Goal: Task Accomplishment & Management: Use online tool/utility

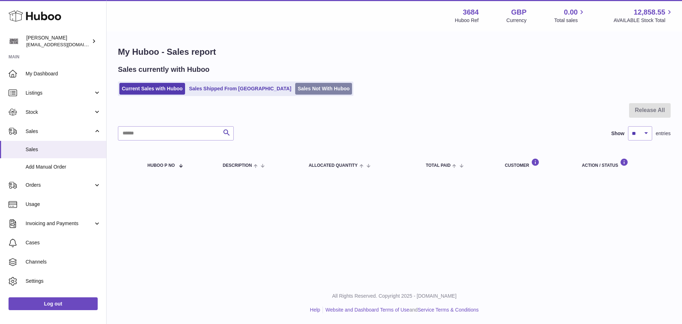
click at [295, 93] on link "Sales Not With Huboo" at bounding box center [323, 89] width 57 height 12
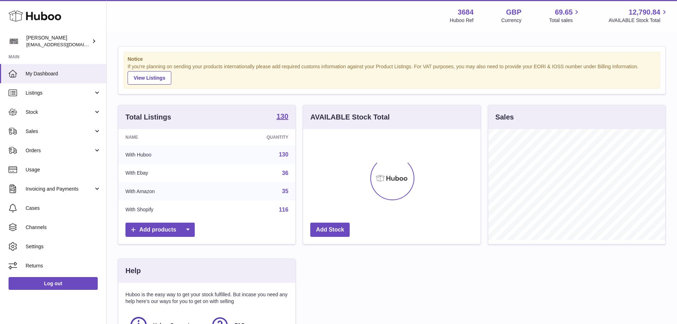
scroll to position [111, 177]
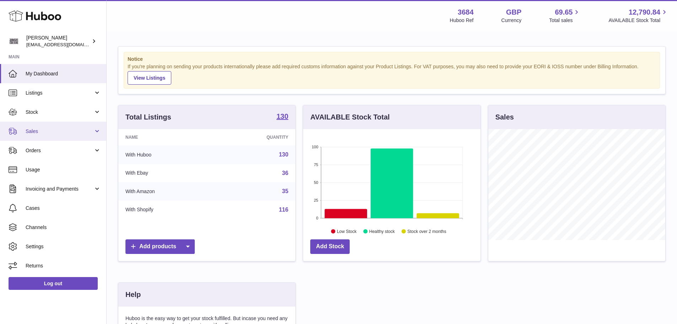
click at [41, 134] on span "Sales" at bounding box center [60, 131] width 68 height 7
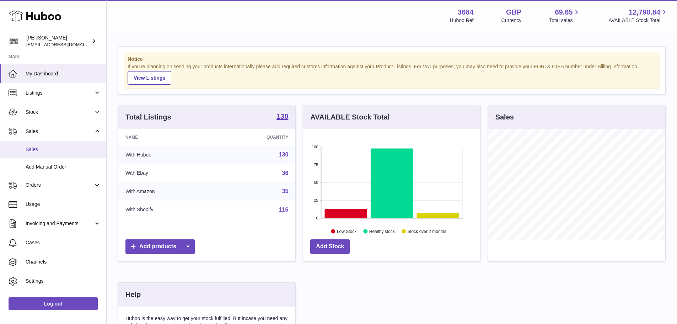
click at [45, 151] on span "Sales" at bounding box center [63, 149] width 75 height 7
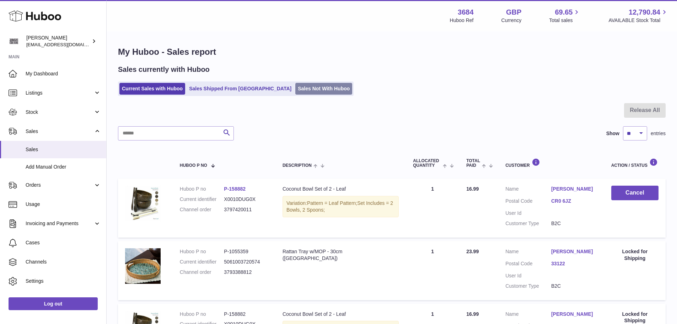
click at [295, 85] on link "Sales Not With Huboo" at bounding box center [323, 89] width 57 height 12
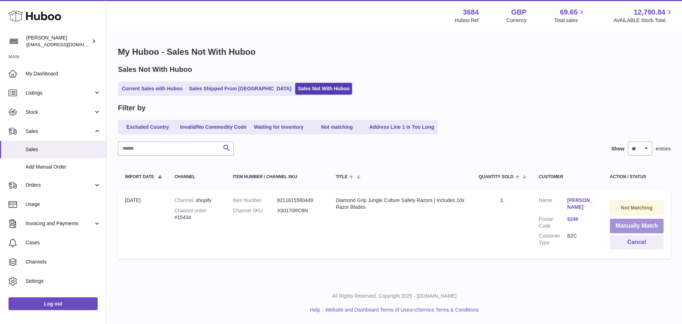
click at [646, 223] on button "Manually Match" at bounding box center [637, 225] width 54 height 15
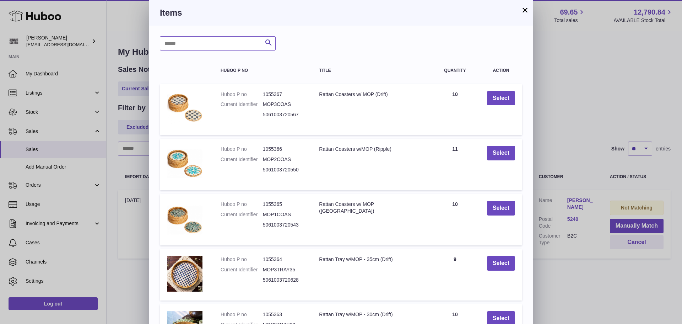
drag, startPoint x: 182, startPoint y: 41, endPoint x: 177, endPoint y: 40, distance: 5.4
click at [182, 41] on input "text" at bounding box center [218, 43] width 116 height 14
type input "****"
click at [270, 42] on icon "submit" at bounding box center [268, 42] width 9 height 9
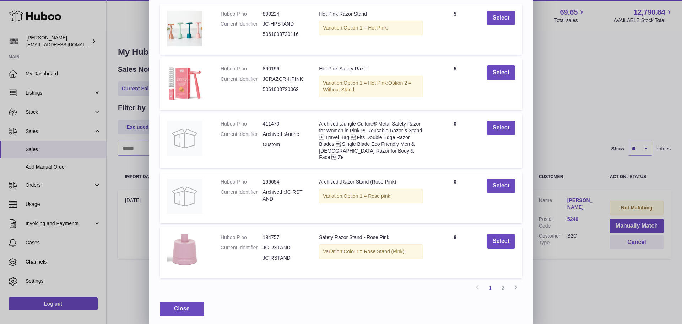
scroll to position [81, 0]
click at [502, 284] on link "2" at bounding box center [503, 287] width 13 height 13
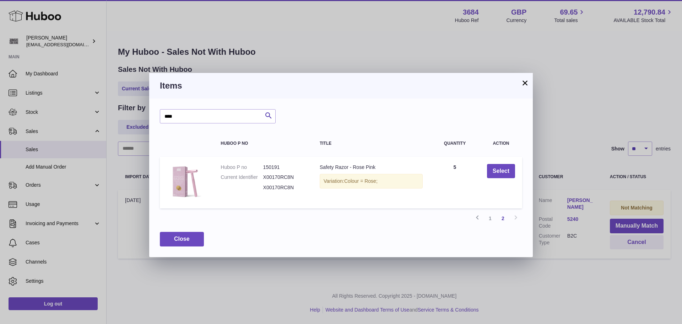
scroll to position [0, 0]
click at [504, 174] on button "Select" at bounding box center [501, 171] width 28 height 15
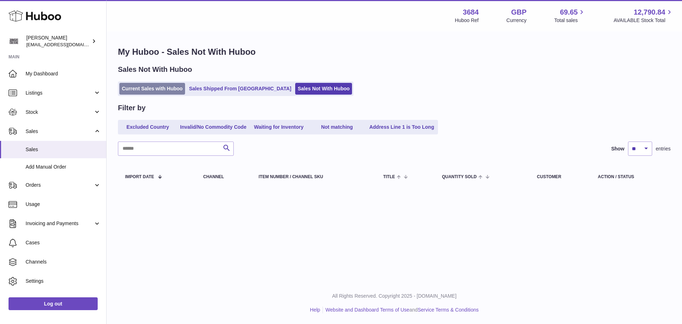
click at [169, 92] on link "Current Sales with Huboo" at bounding box center [152, 89] width 66 height 12
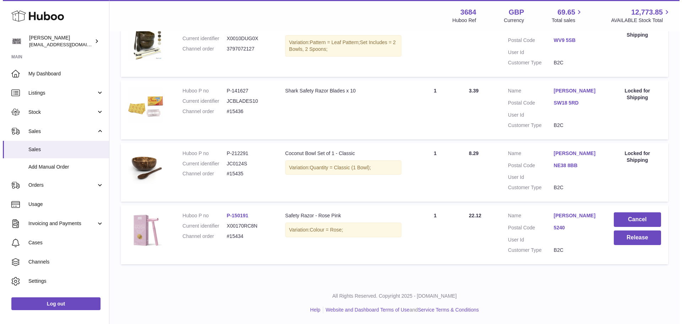
scroll to position [292, 0]
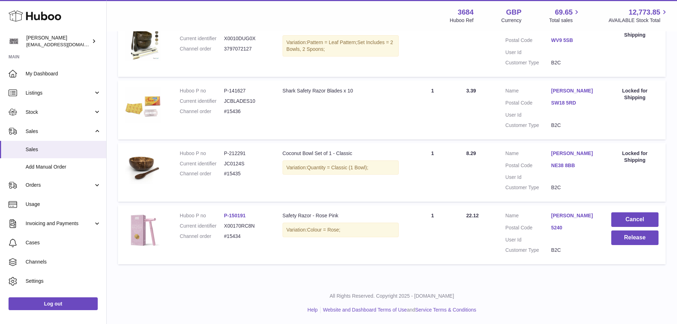
click at [557, 230] on link "5240" at bounding box center [574, 227] width 46 height 7
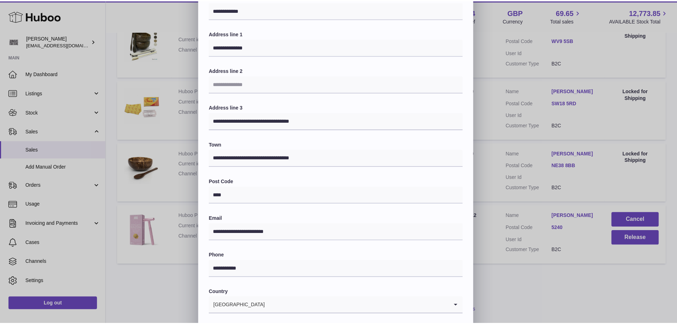
scroll to position [0, 0]
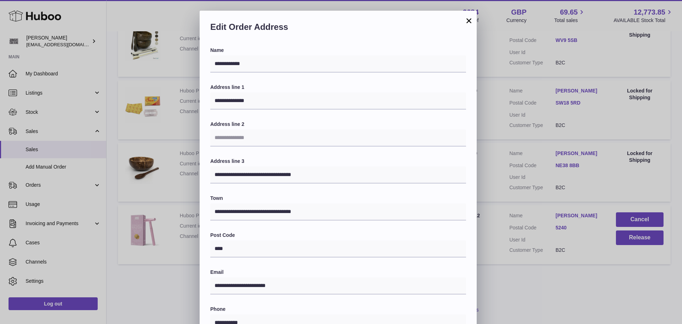
click at [471, 20] on button "×" at bounding box center [469, 20] width 9 height 9
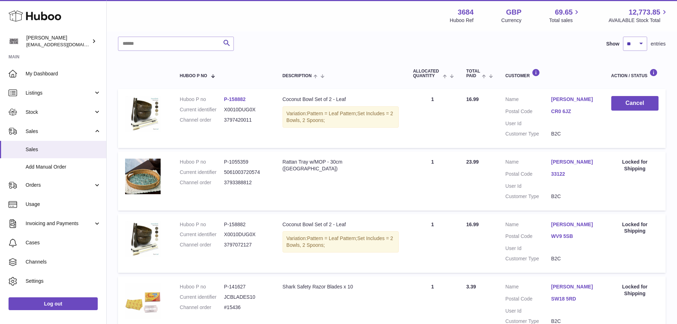
scroll to position [43, 0]
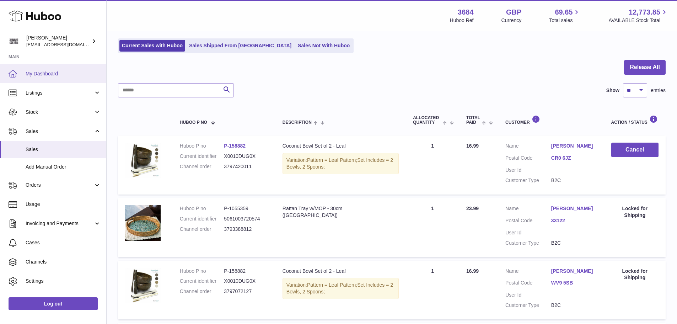
click at [64, 77] on link "My Dashboard" at bounding box center [53, 73] width 106 height 19
